Goal: Task Accomplishment & Management: Complete application form

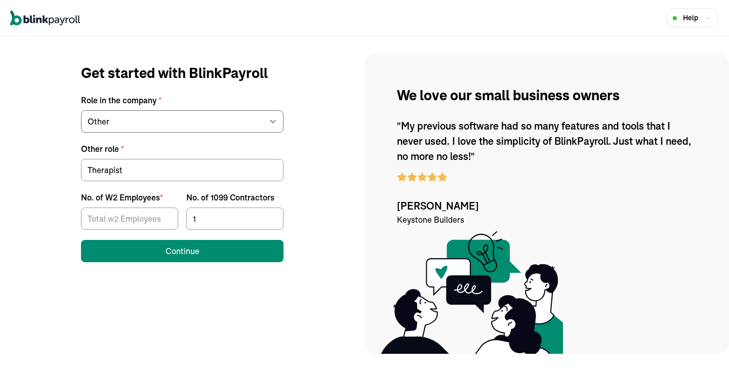
select select "other"
drag, startPoint x: 210, startPoint y: 21, endPoint x: 227, endPoint y: 20, distance: 17.8
click at [228, 20] on div "Help" at bounding box center [364, 18] width 729 height 36
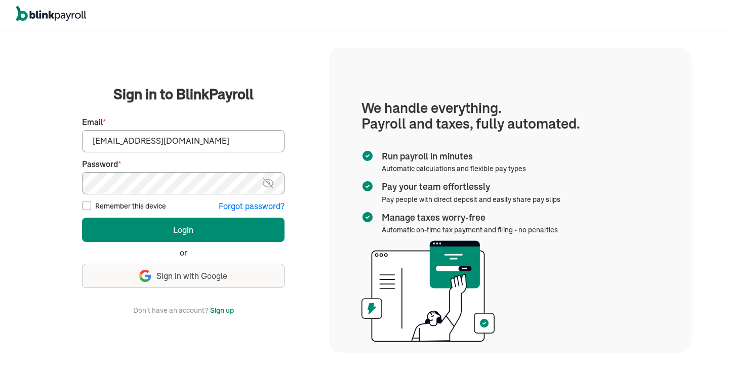
click at [87, 204] on input "Remember this device" at bounding box center [86, 205] width 9 height 9
checkbox input "true"
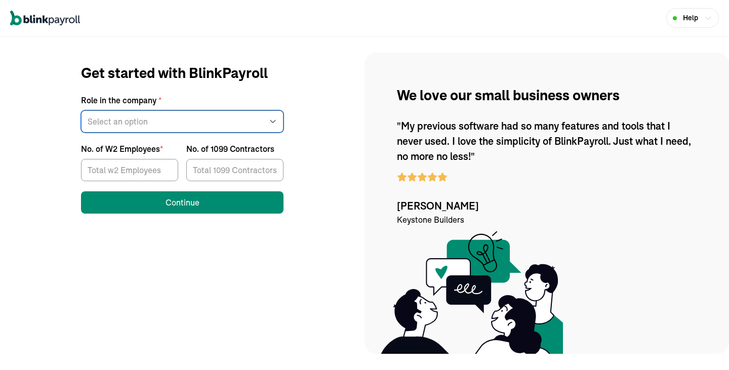
select select "other"
click option "Other" at bounding box center [0, 0] width 0 height 0
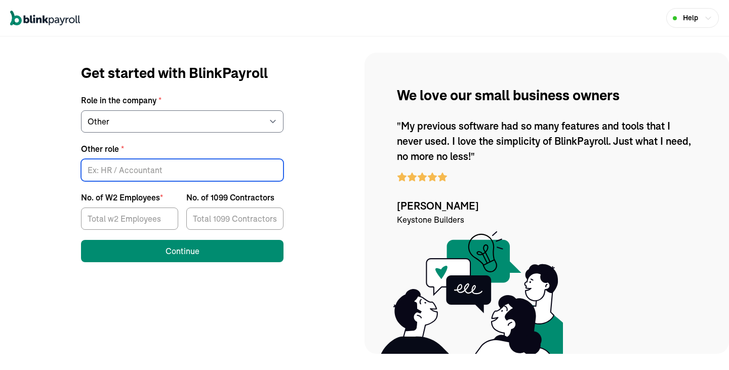
click at [128, 173] on input "Other role *" at bounding box center [182, 170] width 203 height 22
type input "Therapist"
click at [247, 222] on input "No. of 1099 Contractors" at bounding box center [234, 219] width 97 height 22
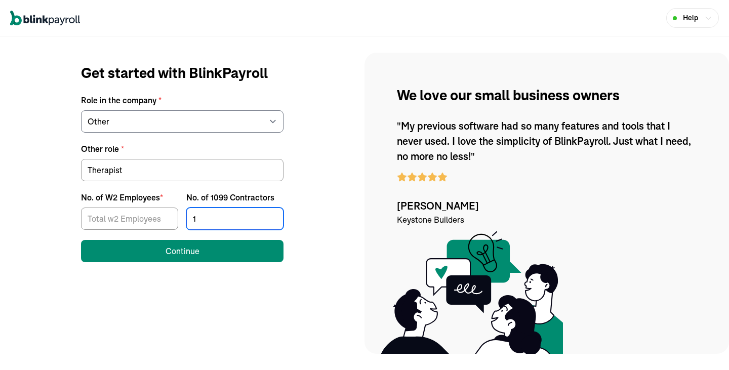
type input "1"
click at [272, 217] on input "1" at bounding box center [234, 219] width 97 height 22
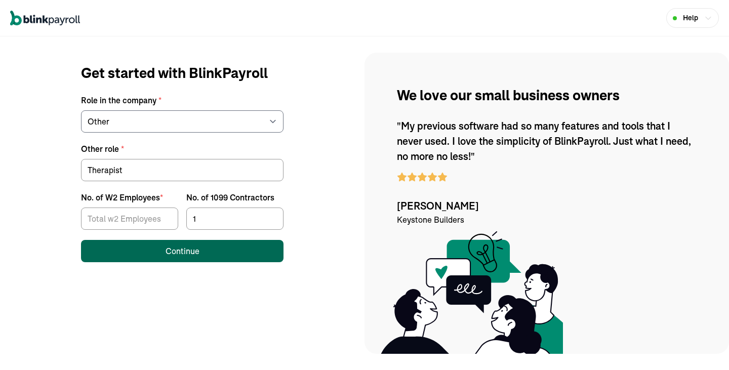
click at [230, 251] on button "Continue" at bounding box center [182, 251] width 203 height 22
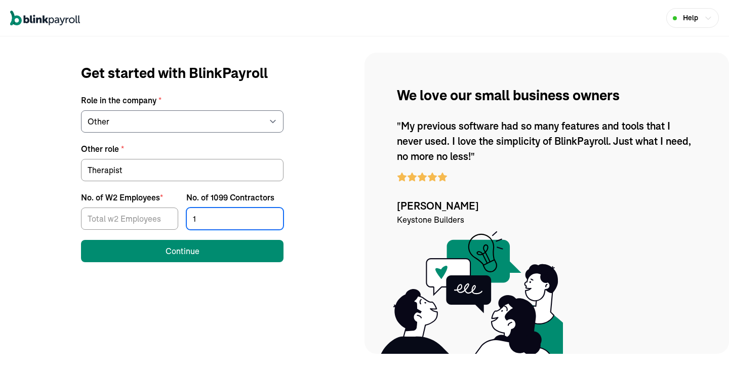
click at [203, 225] on input "1" at bounding box center [234, 219] width 97 height 22
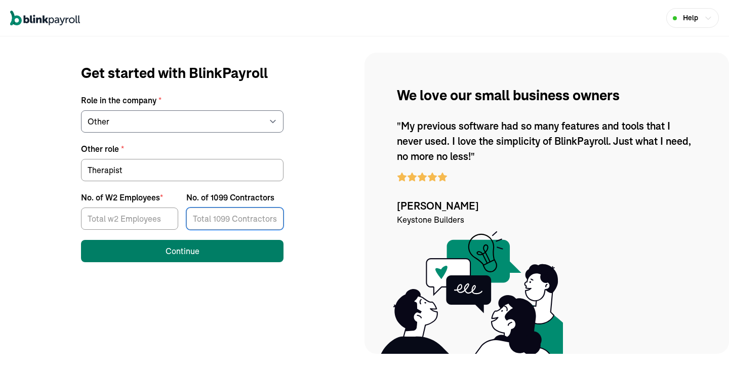
click at [195, 249] on div "Continue" at bounding box center [183, 251] width 34 height 12
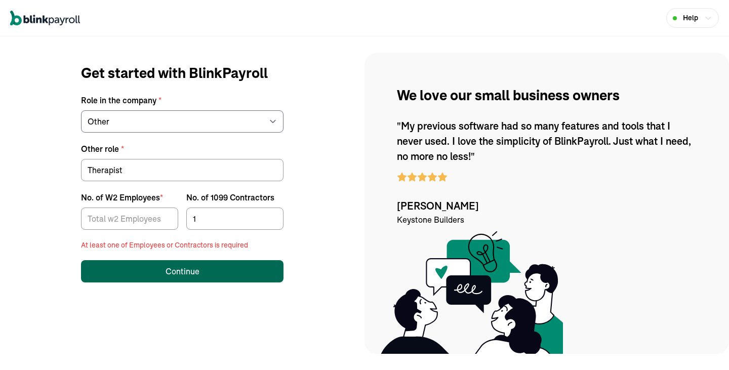
type input "1"
click at [271, 217] on input "1" at bounding box center [234, 219] width 97 height 22
type input "1"
click at [167, 218] on input "1" at bounding box center [129, 219] width 97 height 22
click at [168, 273] on div "Continue" at bounding box center [183, 271] width 34 height 12
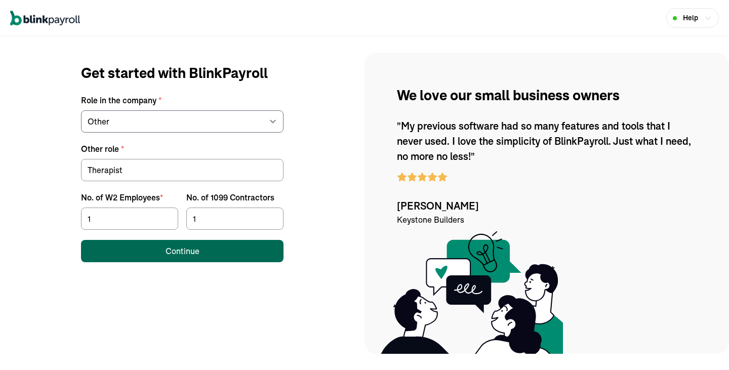
click at [168, 251] on div "Continue" at bounding box center [183, 251] width 34 height 12
click at [226, 251] on button "Continue" at bounding box center [182, 251] width 203 height 22
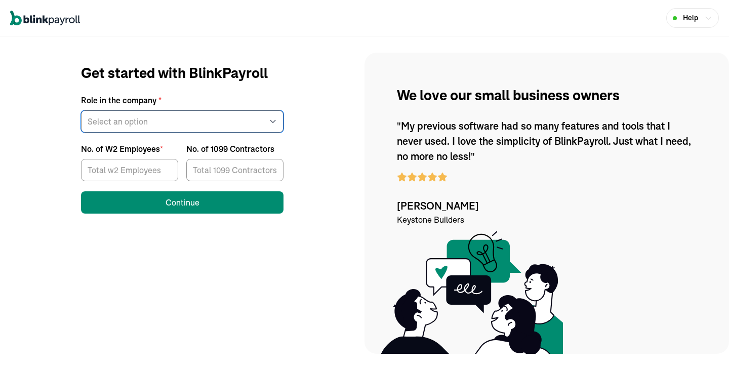
select select "owner"
click option "Business owner" at bounding box center [0, 0] width 0 height 0
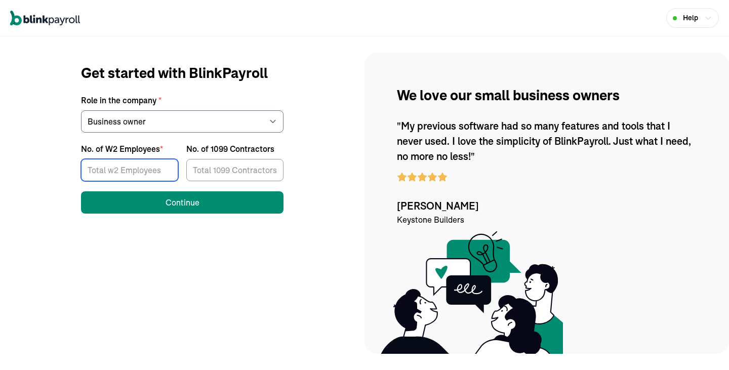
click at [138, 172] on input "No. of W2 Employees *" at bounding box center [129, 170] width 97 height 22
click at [224, 171] on input "No. of 1099 Contractors" at bounding box center [234, 170] width 97 height 22
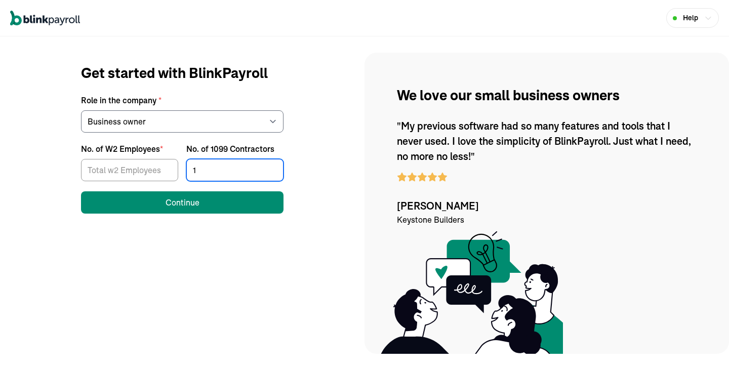
click at [273, 168] on input "1" at bounding box center [234, 170] width 97 height 22
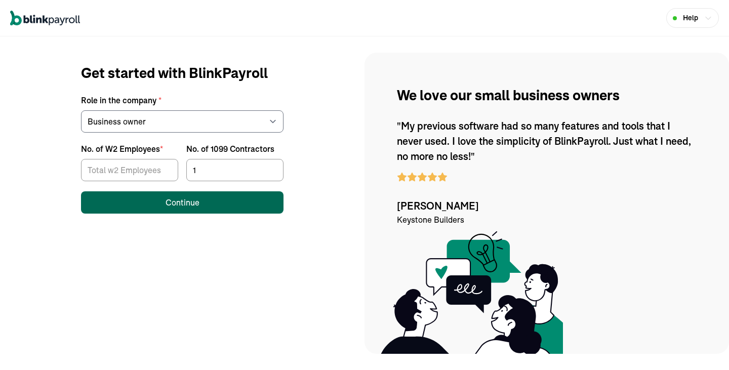
click at [233, 207] on button "Continue" at bounding box center [182, 202] width 203 height 22
type input "0"
click at [274, 174] on input "0" at bounding box center [234, 170] width 97 height 22
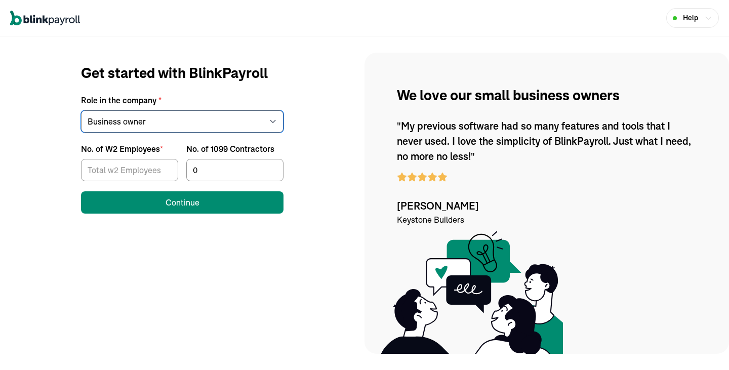
select select "other"
click option "Other" at bounding box center [0, 0] width 0 height 0
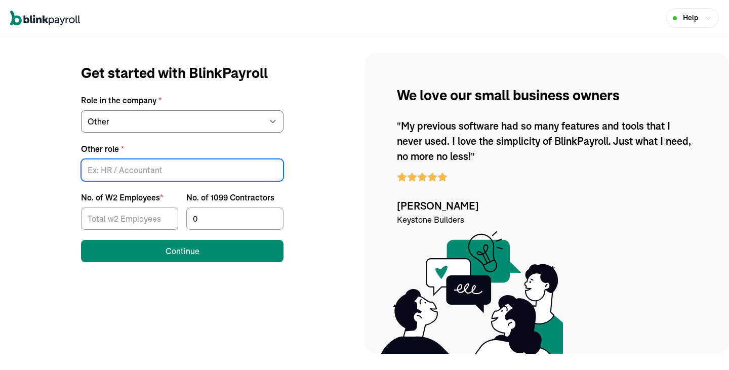
click at [128, 167] on input "Other role *" at bounding box center [182, 170] width 203 height 22
type input "Therapist"
type input "1"
click at [168, 218] on input "1" at bounding box center [129, 219] width 97 height 22
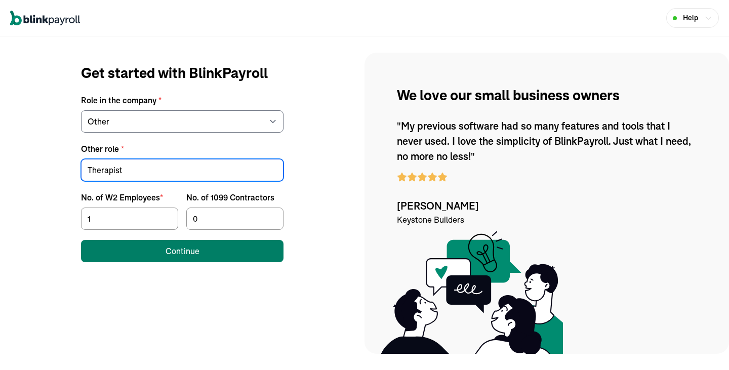
type input "Therapist"
click at [181, 254] on div "Continue" at bounding box center [183, 251] width 34 height 12
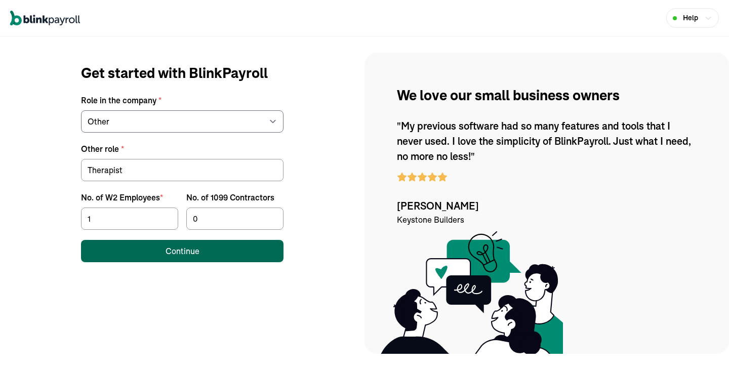
click at [181, 254] on div "Continue" at bounding box center [183, 251] width 34 height 12
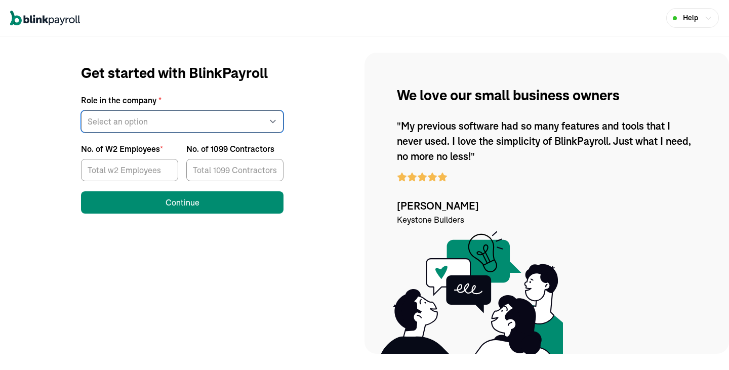
select select "owner"
click option "Business owner" at bounding box center [0, 0] width 0 height 0
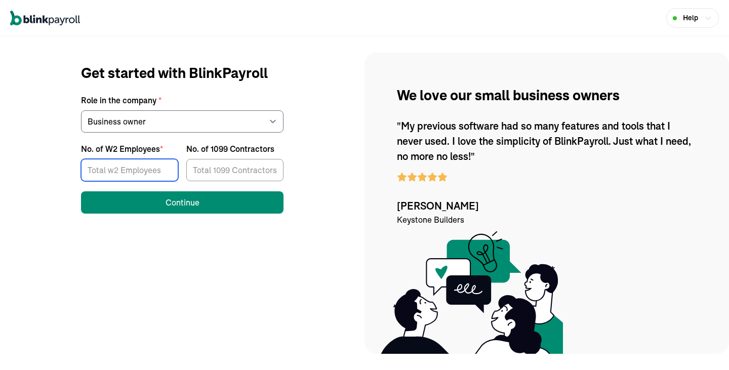
click at [138, 172] on input "No. of W2 Employees *" at bounding box center [129, 170] width 97 height 22
click at [224, 171] on input "No. of 1099 Contractors" at bounding box center [234, 170] width 97 height 22
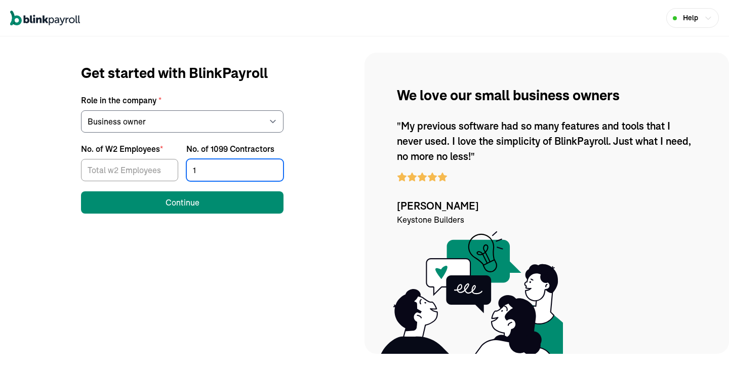
click at [273, 168] on input "1" at bounding box center [234, 170] width 97 height 22
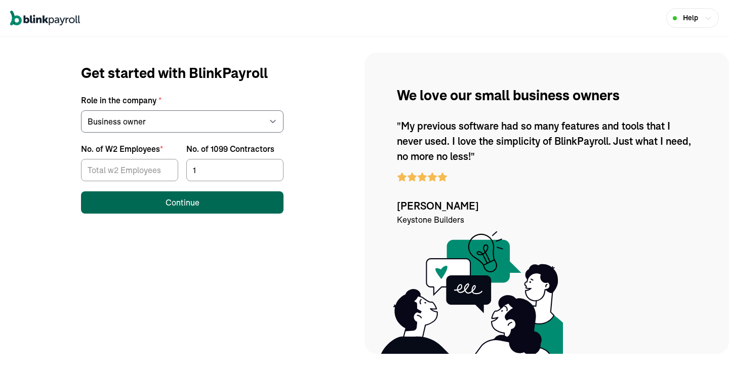
click at [233, 207] on button "Continue" at bounding box center [182, 202] width 203 height 22
type input "0"
click at [274, 174] on input "0" at bounding box center [234, 170] width 97 height 22
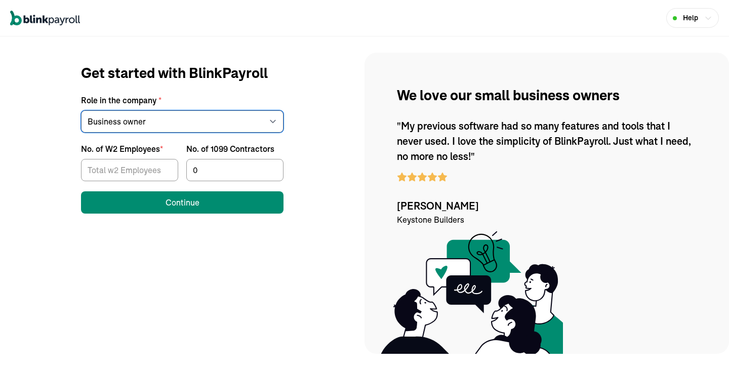
select select "other"
click option "Other" at bounding box center [0, 0] width 0 height 0
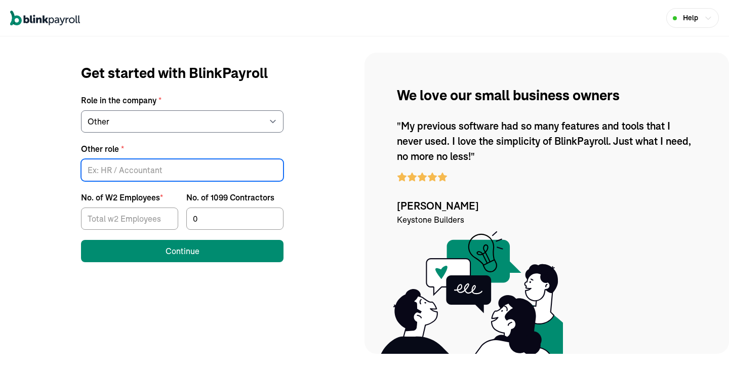
click at [128, 167] on input "Other role *" at bounding box center [182, 170] width 203 height 22
type input "Therapist"
type input "1"
click at [168, 218] on input "1" at bounding box center [129, 219] width 97 height 22
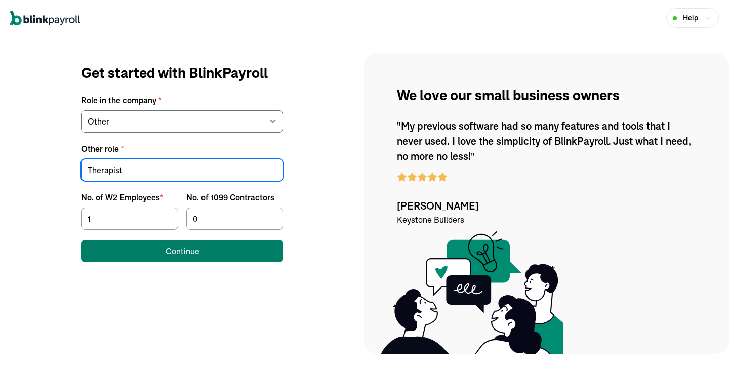
type input "Therapist"
click at [181, 254] on div "Continue" at bounding box center [183, 251] width 34 height 12
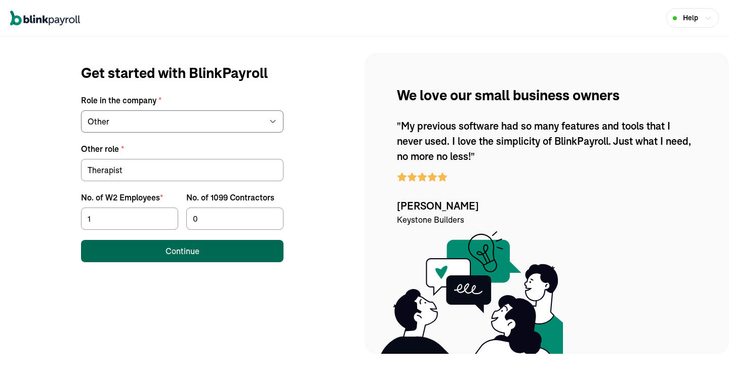
click at [181, 254] on div "Continue" at bounding box center [183, 251] width 34 height 12
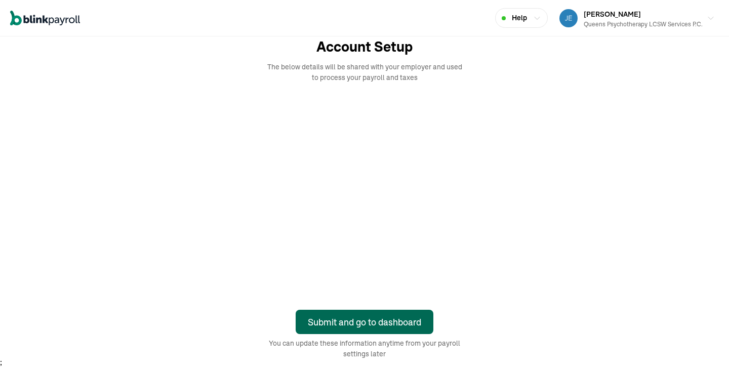
click at [397, 323] on div "Submit and go to dashboard" at bounding box center [364, 323] width 113 height 14
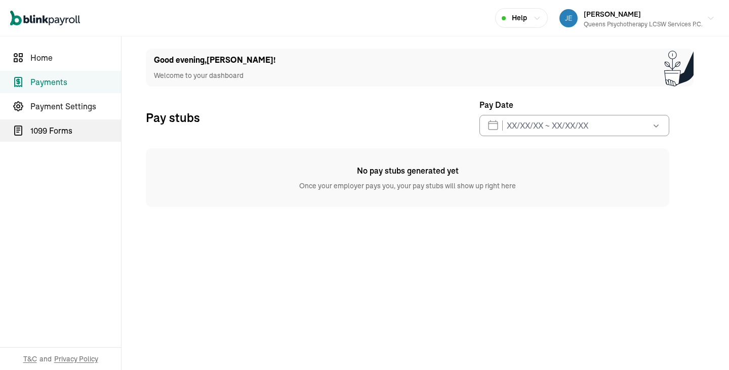
click at [61, 132] on span "1099 Forms" at bounding box center [75, 131] width 91 height 12
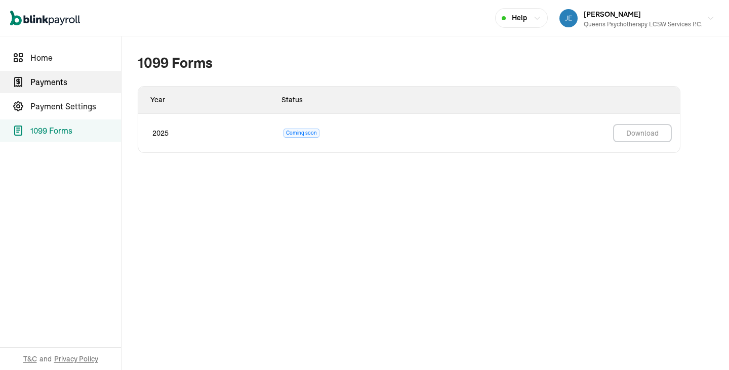
click at [55, 84] on span "Payments" at bounding box center [75, 82] width 91 height 12
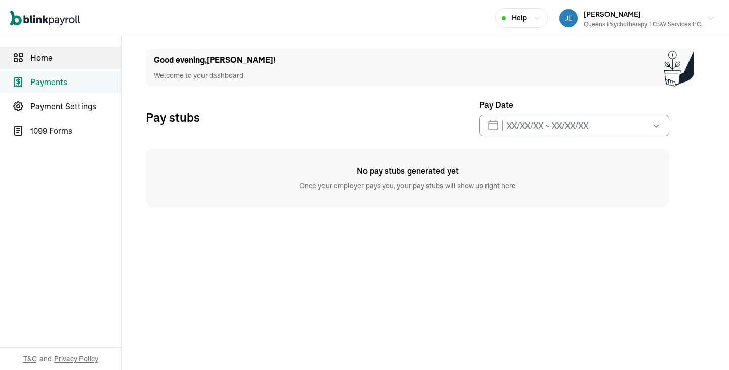
click at [53, 61] on span "Home" at bounding box center [75, 58] width 91 height 12
select select "2025"
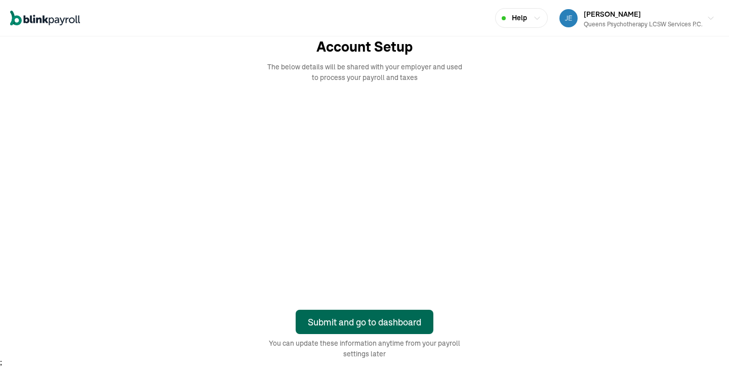
click at [397, 323] on div "Submit and go to dashboard" at bounding box center [364, 323] width 113 height 14
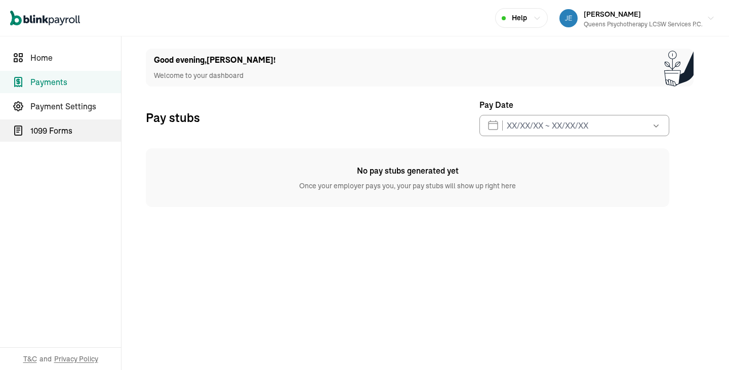
click at [61, 132] on span "1099 Forms" at bounding box center [75, 131] width 91 height 12
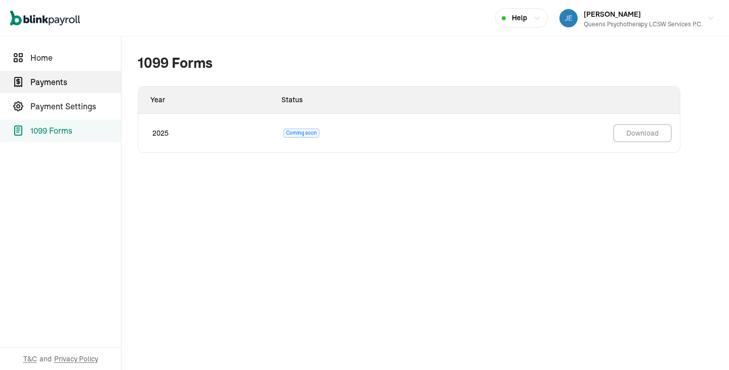
click at [55, 84] on span "Payments" at bounding box center [75, 82] width 91 height 12
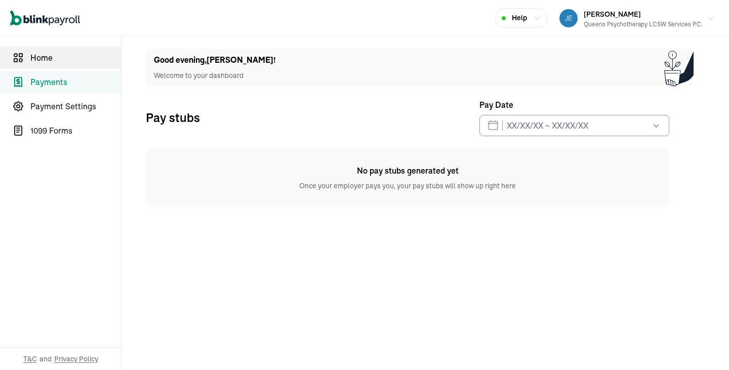
click at [53, 61] on span "Home" at bounding box center [75, 58] width 91 height 12
select select "2025"
